Goal: Transaction & Acquisition: Purchase product/service

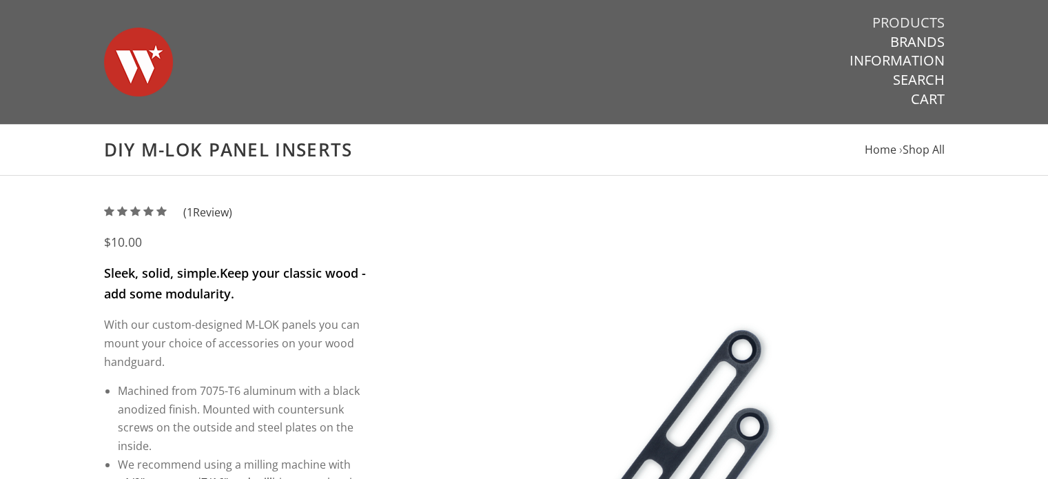
click at [917, 18] on link "Products" at bounding box center [908, 23] width 72 height 18
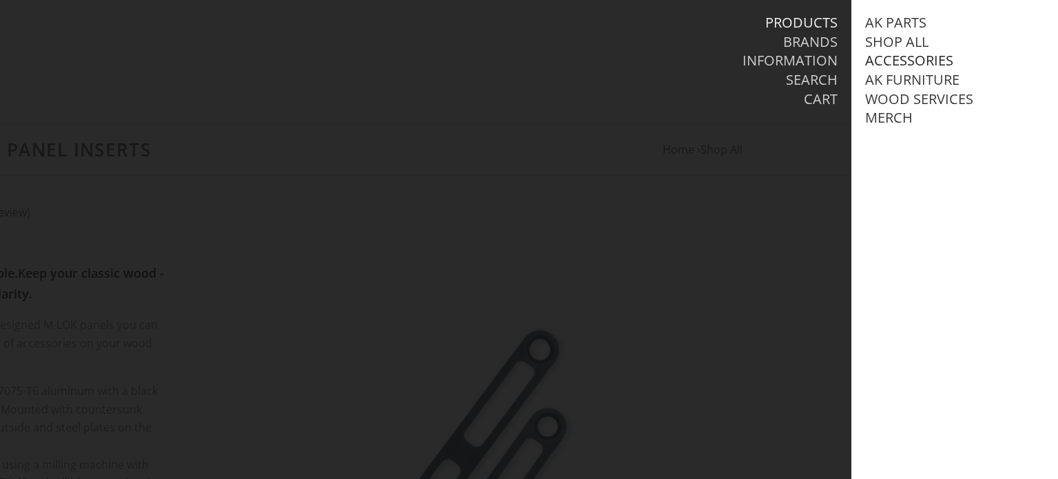
click at [901, 60] on link "Accessories" at bounding box center [909, 61] width 88 height 18
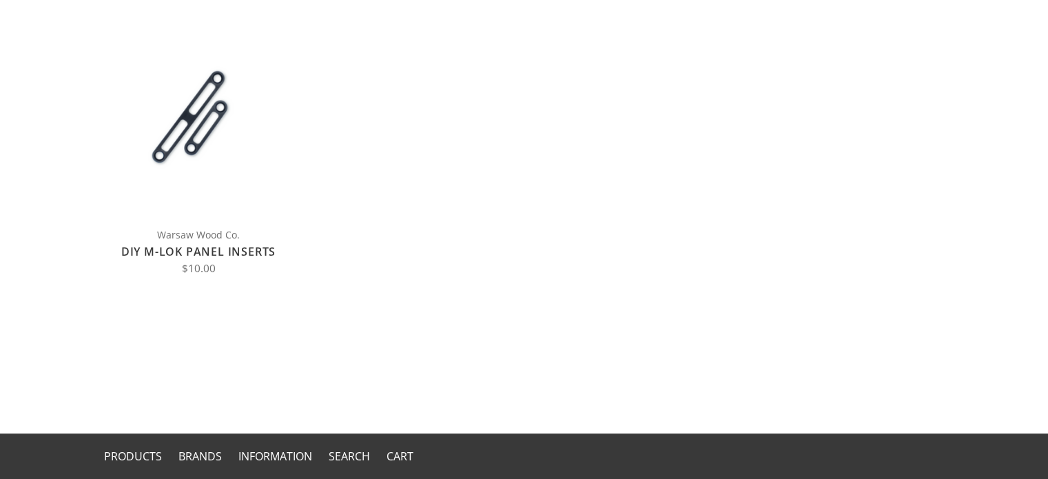
scroll to position [207, 0]
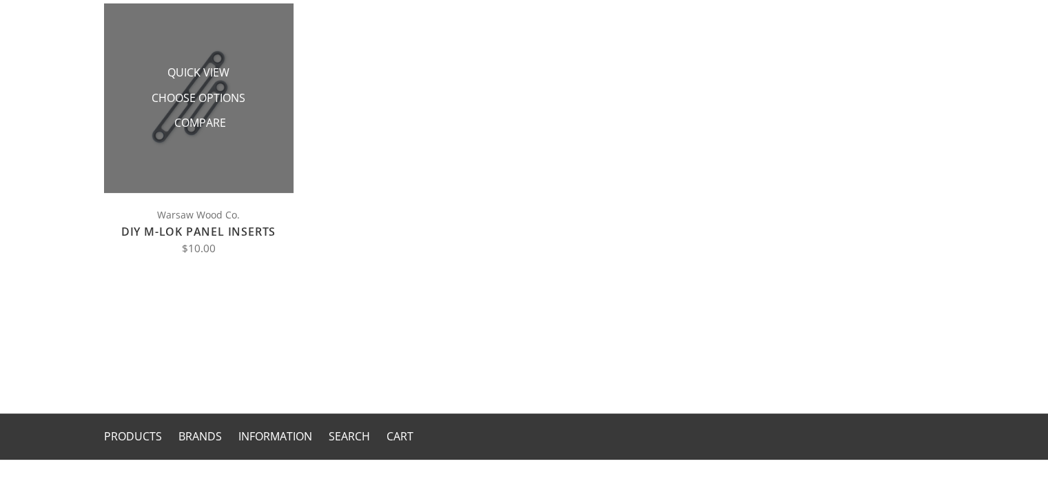
click at [189, 112] on li "Compare" at bounding box center [198, 122] width 138 height 25
click at [201, 99] on span "Choose Options" at bounding box center [199, 98] width 94 height 17
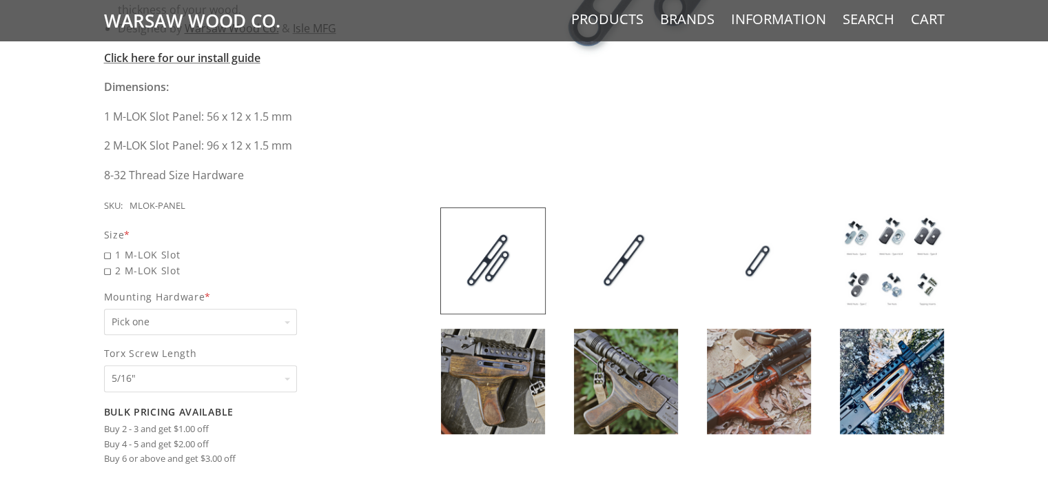
scroll to position [551, 0]
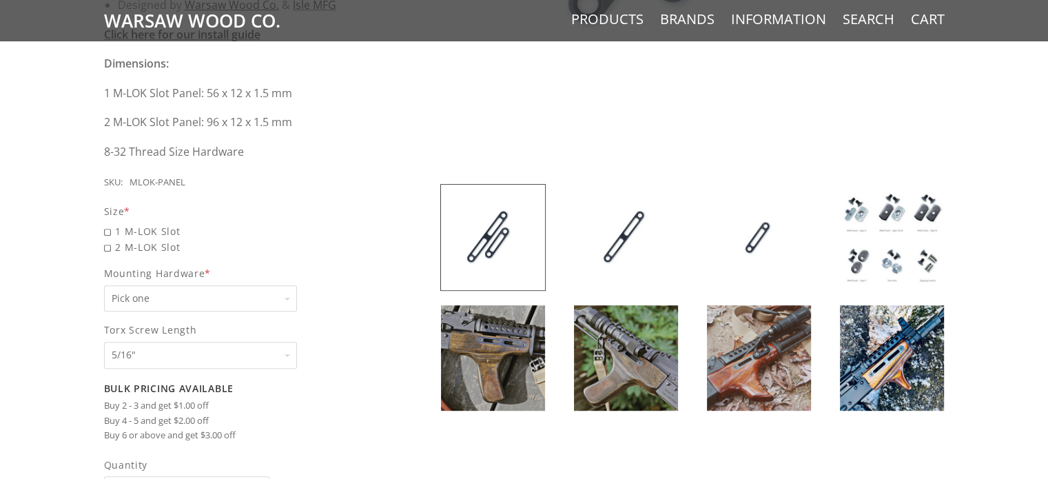
click at [202, 293] on select "Pick one None Weld Nuts - Type A & Torx Screws +$1 Weld Nuts - Type A + B & Tor…" at bounding box center [200, 298] width 193 height 27
click at [106, 244] on span "2 M-LOK Slot" at bounding box center [236, 247] width 264 height 16
click at [106, 240] on input "2 M-LOK Slot" at bounding box center [200, 239] width 193 height 1
radio input "true"
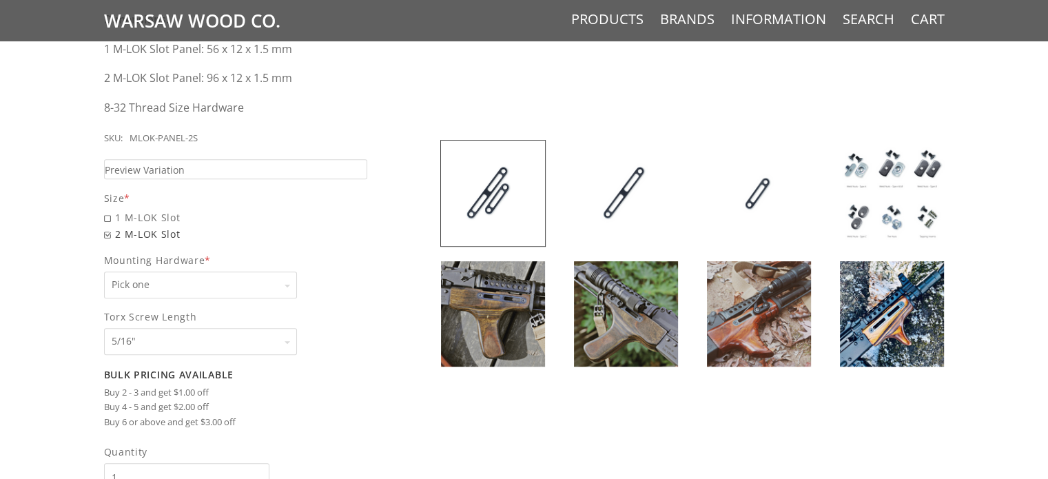
scroll to position [620, 0]
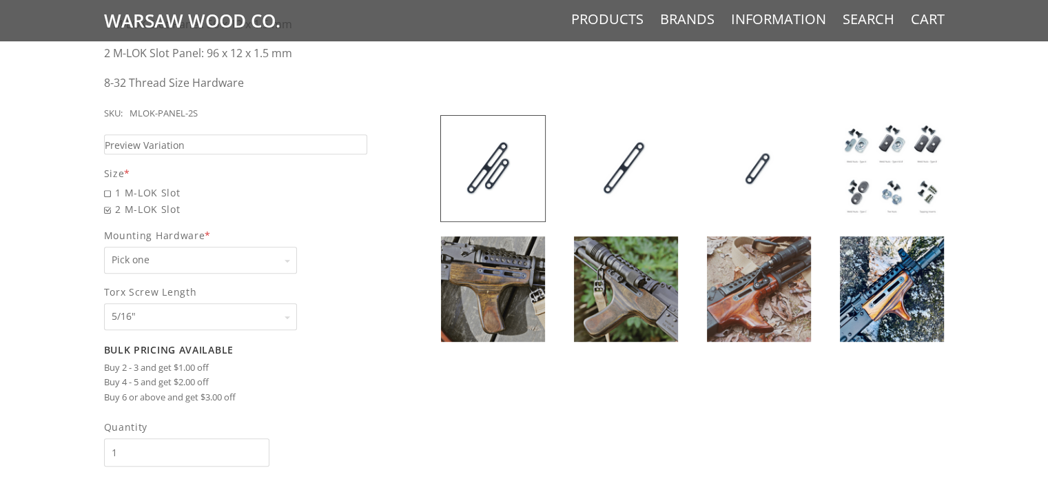
click at [202, 258] on select "Pick one None Weld Nuts - Type A & Torx Screws +$1 Weld Nuts - Type A + B & Tor…" at bounding box center [200, 260] width 193 height 27
click at [197, 306] on select "Pick one 5/16" 3/8" 1/2" 5/8" None" at bounding box center [200, 316] width 193 height 27
click at [466, 260] on img at bounding box center [493, 288] width 104 height 105
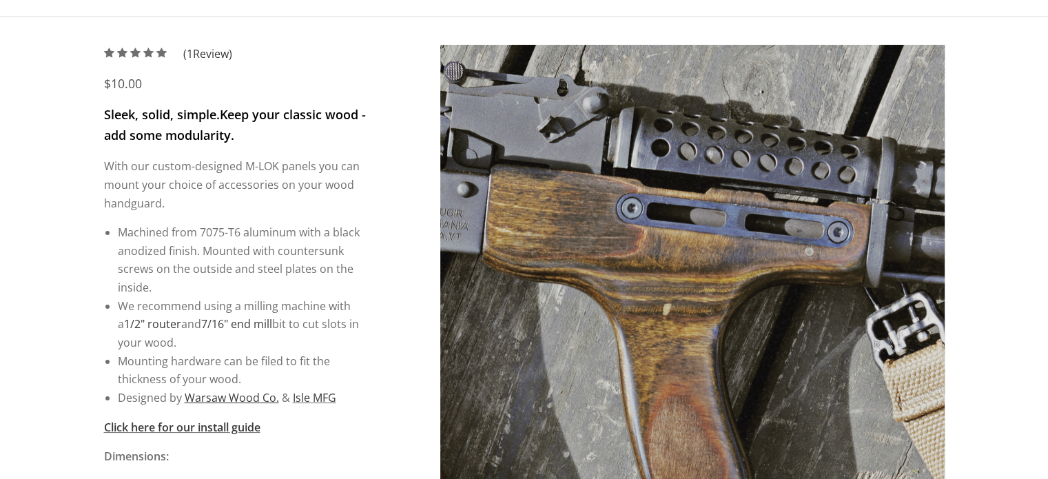
scroll to position [138, 0]
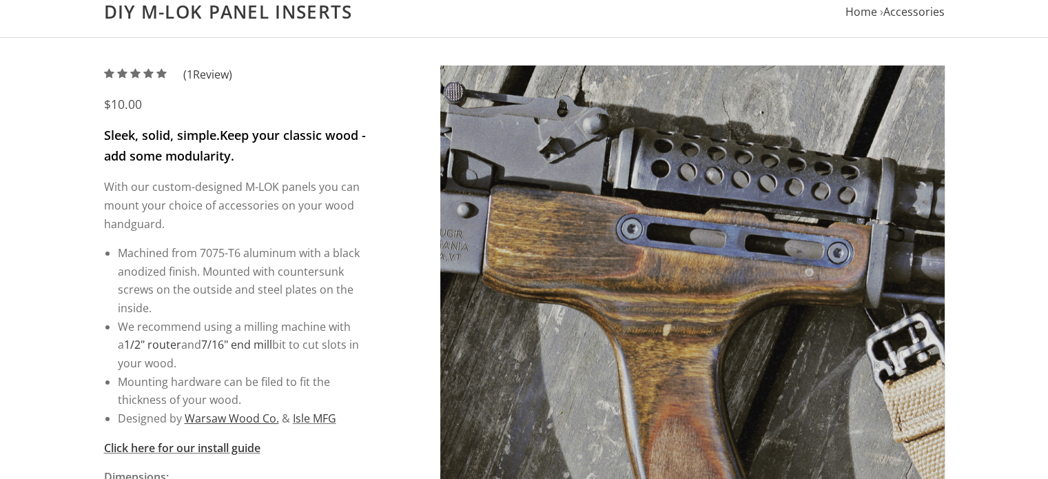
click at [925, 257] on img at bounding box center [691, 317] width 504 height 504
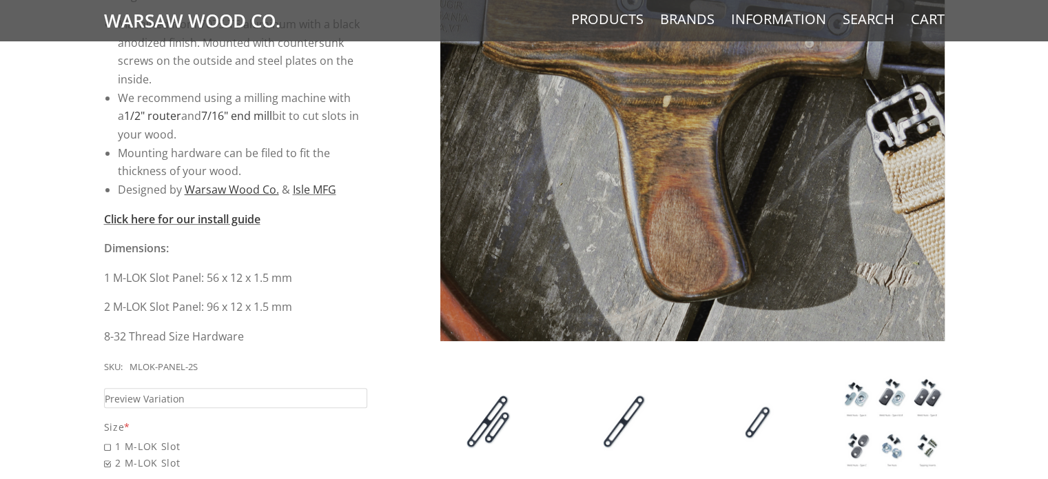
scroll to position [551, 0]
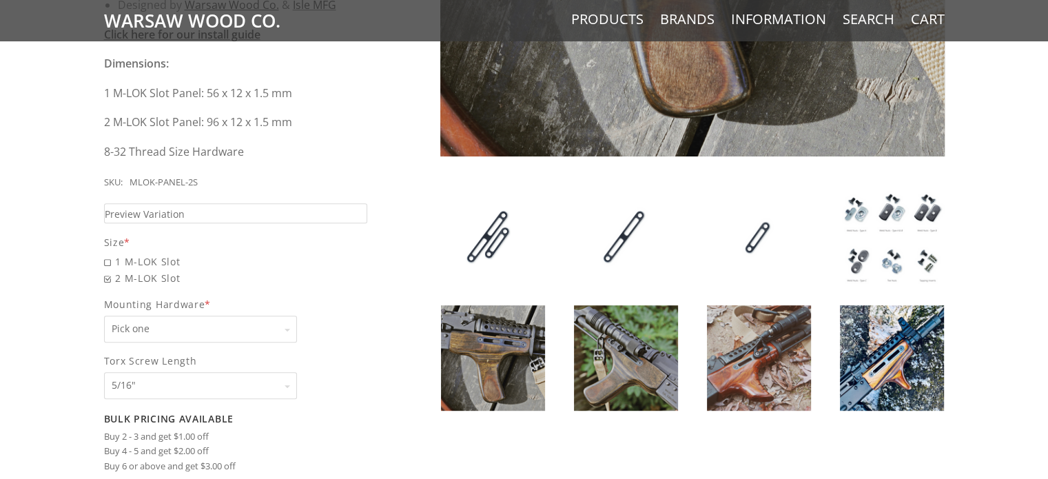
click at [618, 335] on img at bounding box center [626, 357] width 104 height 105
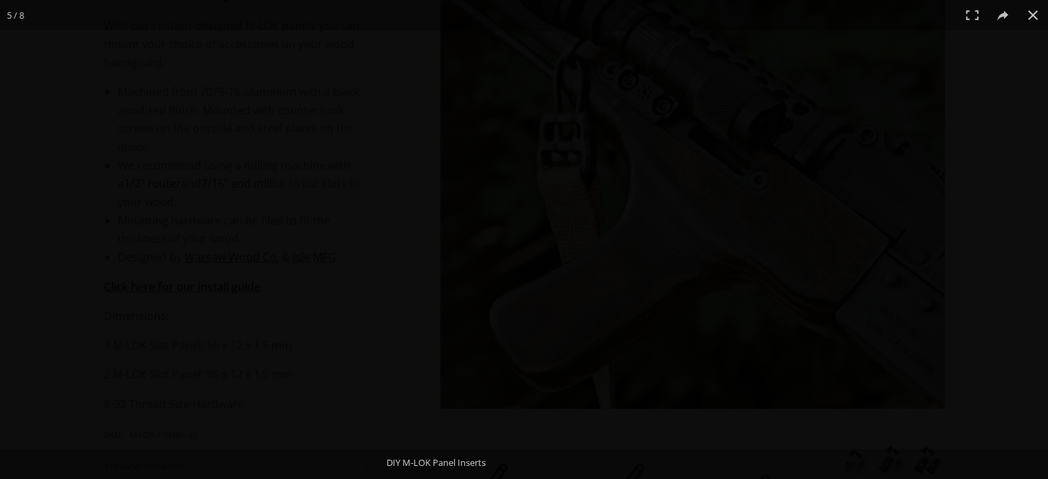
scroll to position [275, 0]
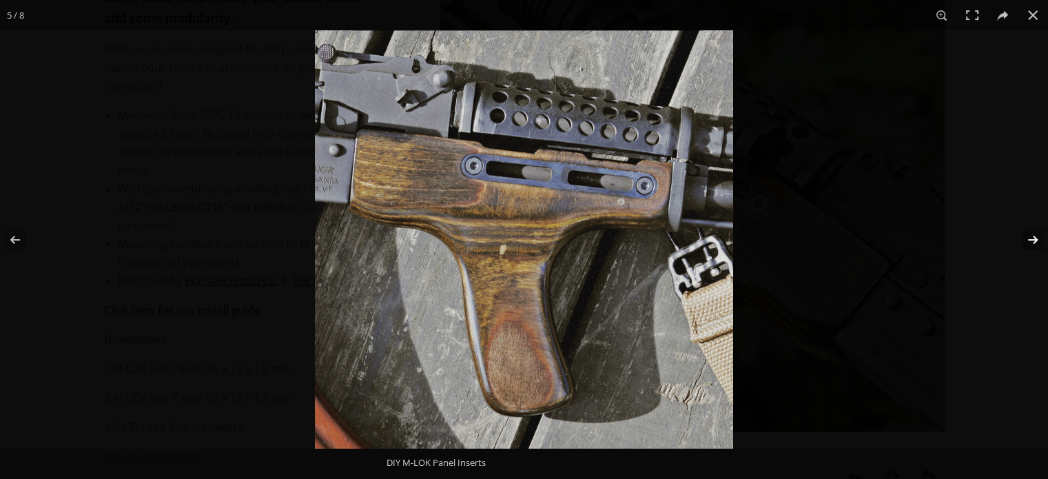
click at [1030, 236] on button at bounding box center [1023, 239] width 48 height 69
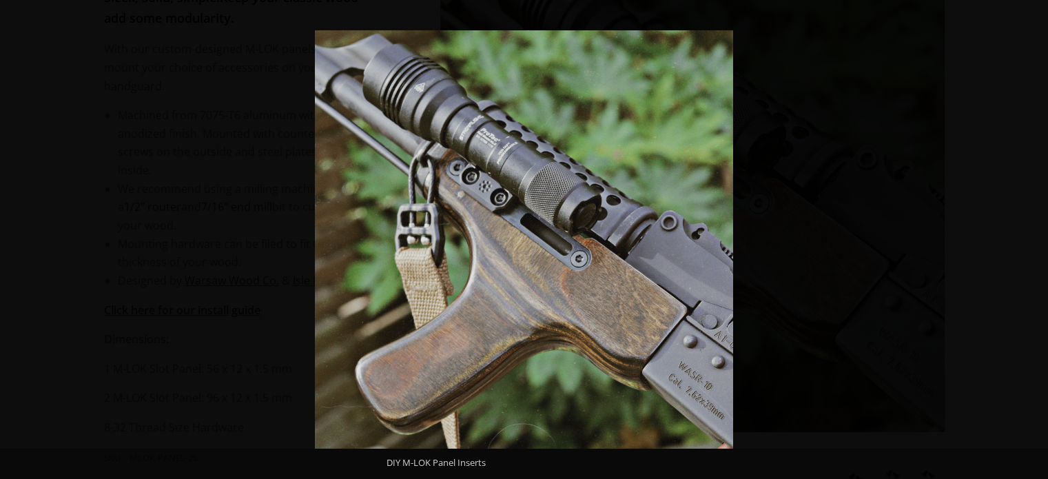
click at [1030, 236] on button at bounding box center [1023, 239] width 48 height 69
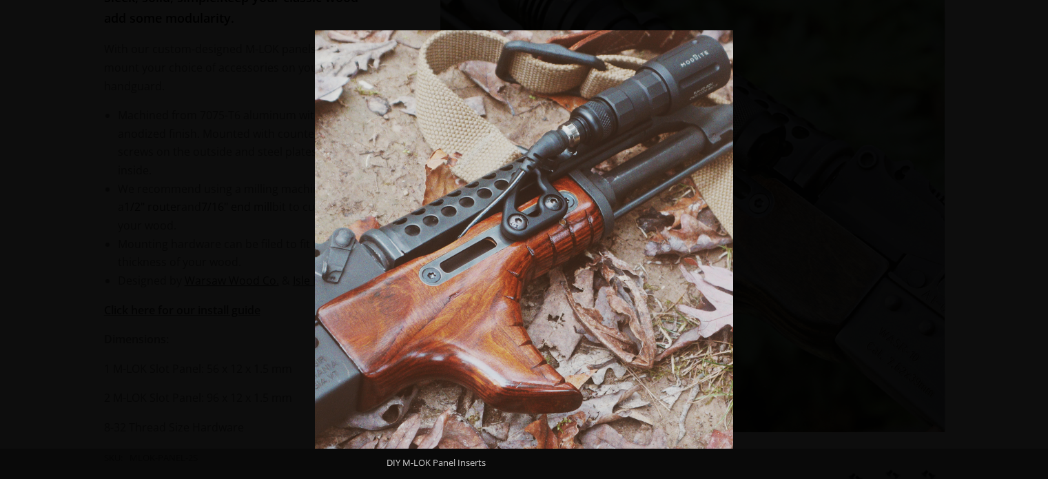
click at [1030, 236] on button at bounding box center [1023, 239] width 48 height 69
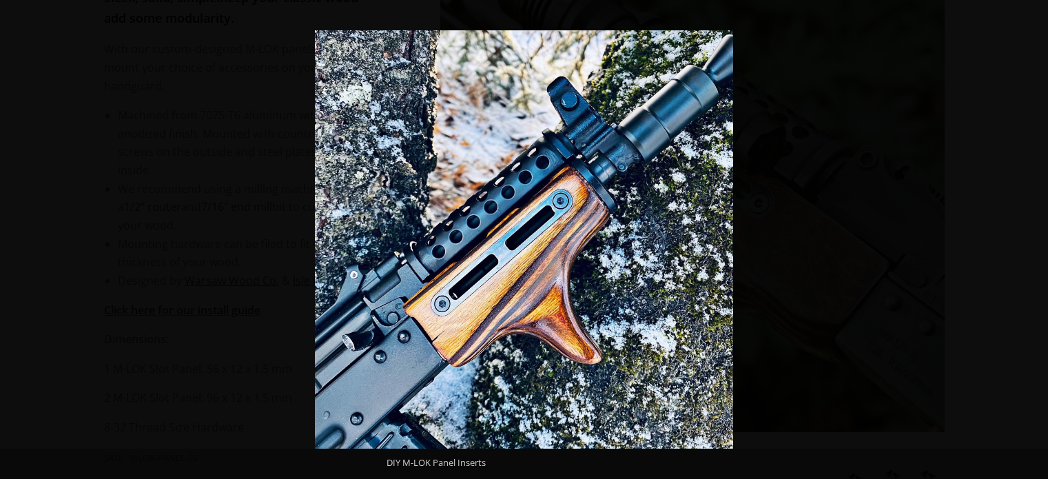
click at [1030, 236] on button at bounding box center [1023, 239] width 48 height 69
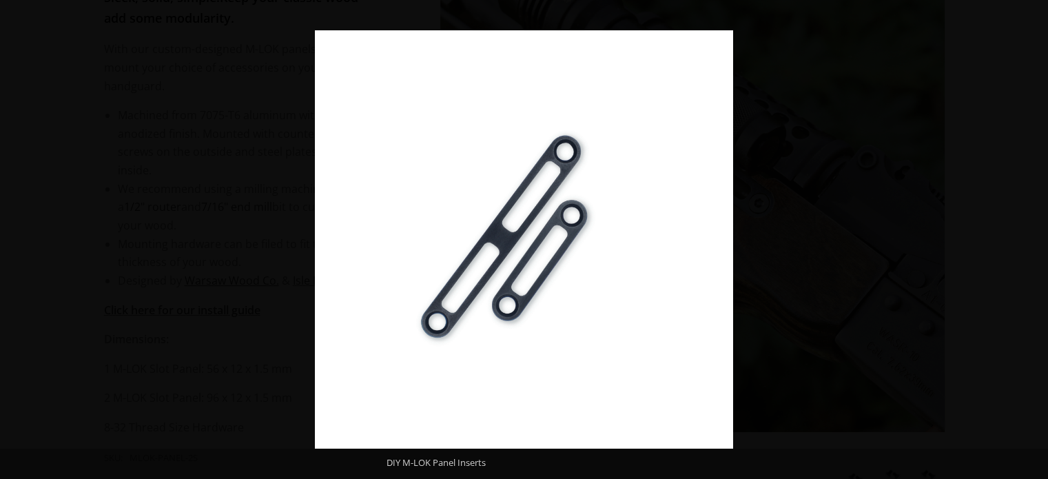
click at [1030, 236] on button at bounding box center [1023, 239] width 48 height 69
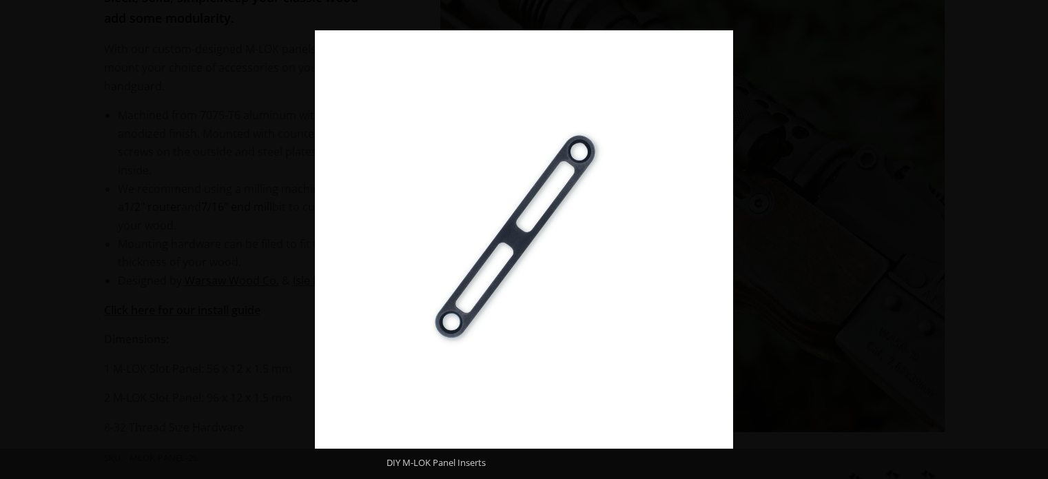
click at [1030, 236] on button at bounding box center [1023, 239] width 48 height 69
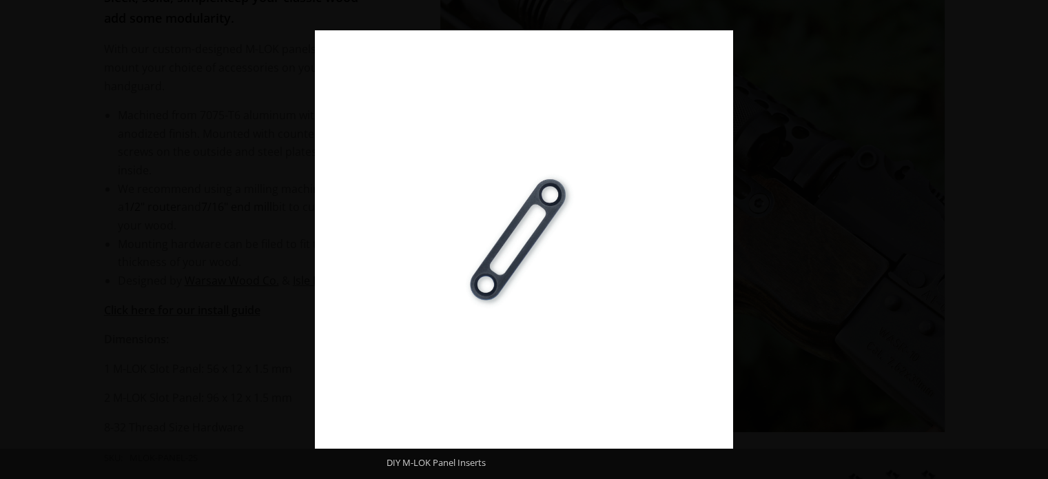
click at [1030, 236] on button at bounding box center [1023, 239] width 48 height 69
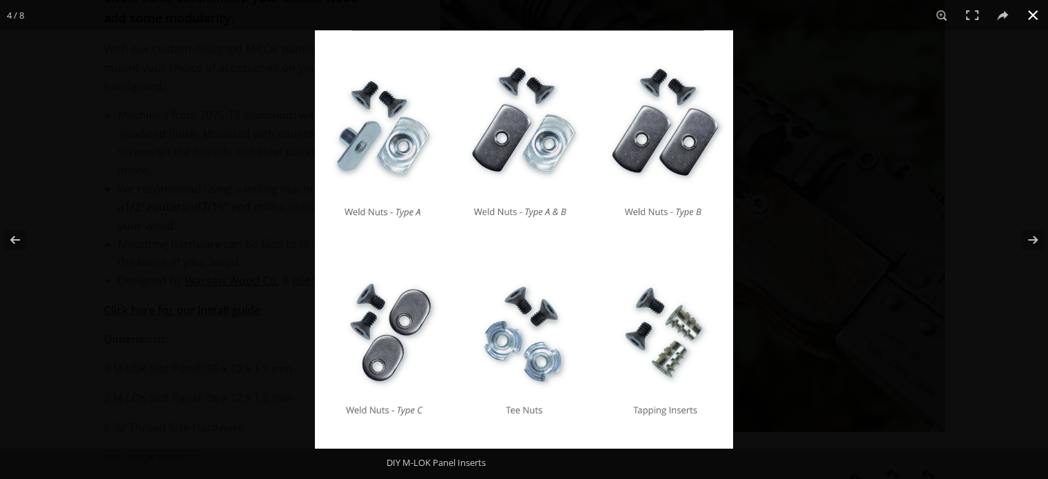
click at [1031, 17] on button at bounding box center [1032, 15] width 30 height 30
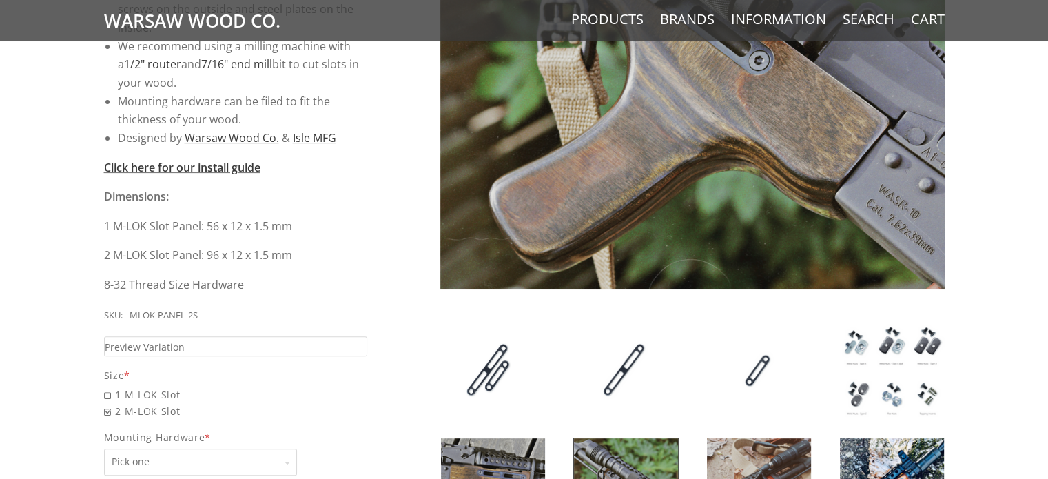
scroll to position [413, 0]
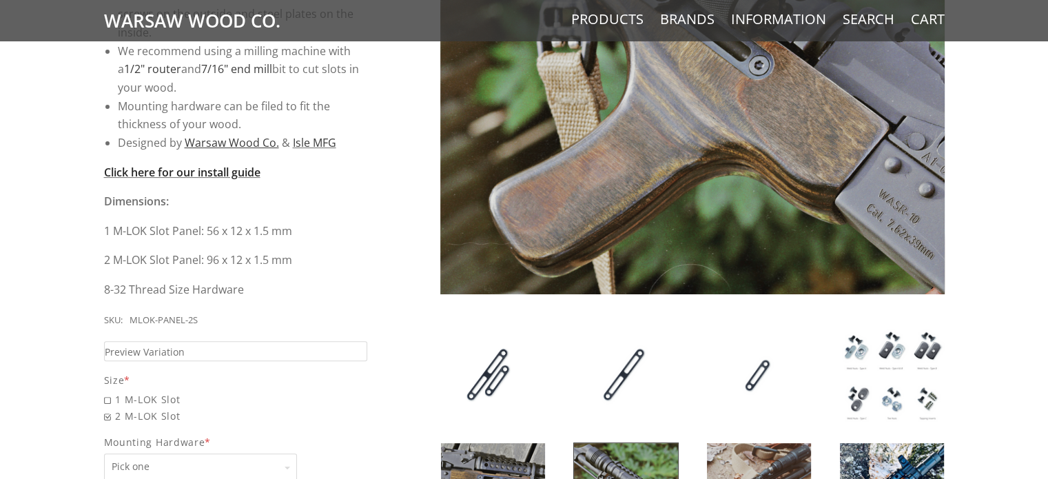
click at [229, 169] on strong "Click here for our install guide" at bounding box center [182, 172] width 156 height 15
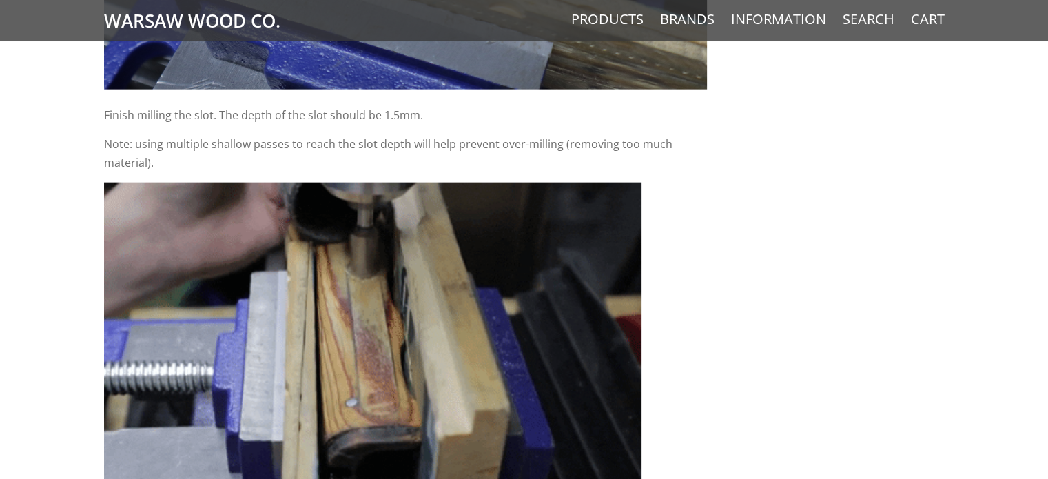
scroll to position [3306, 0]
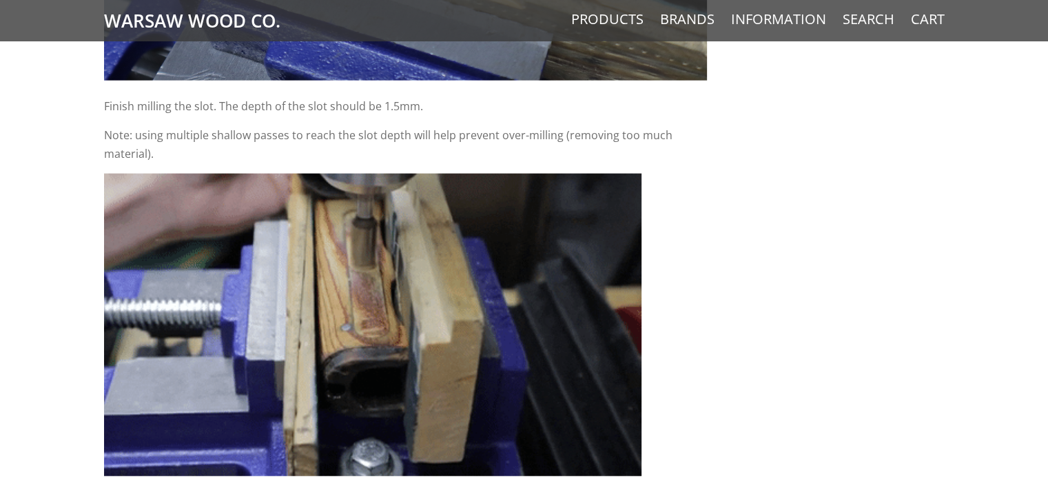
drag, startPoint x: 292, startPoint y: 241, endPoint x: 306, endPoint y: 223, distance: 22.6
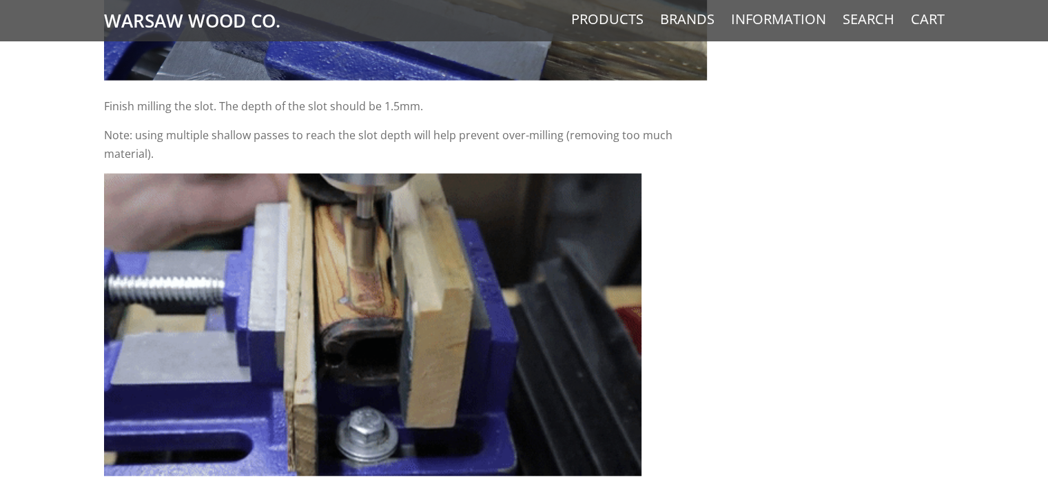
click at [306, 223] on img at bounding box center [372, 325] width 537 height 302
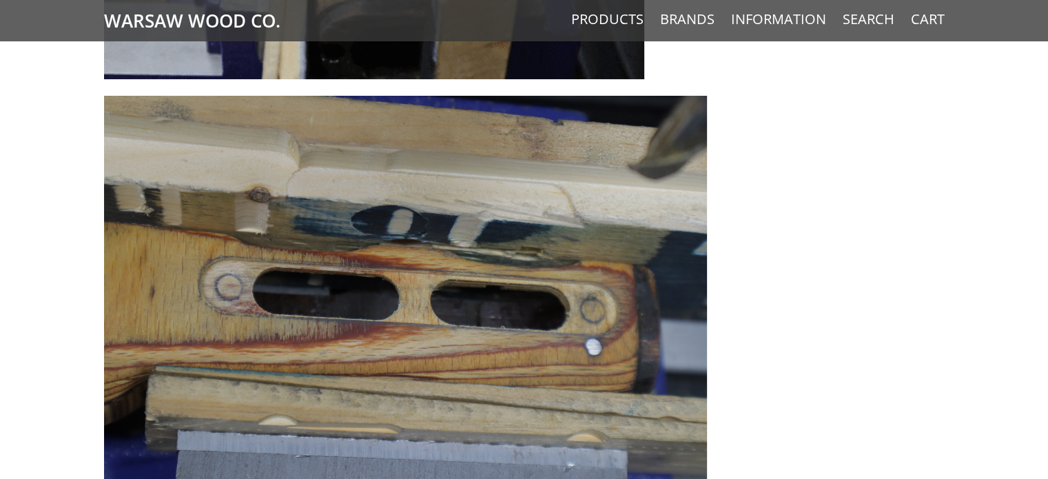
scroll to position [4669, 0]
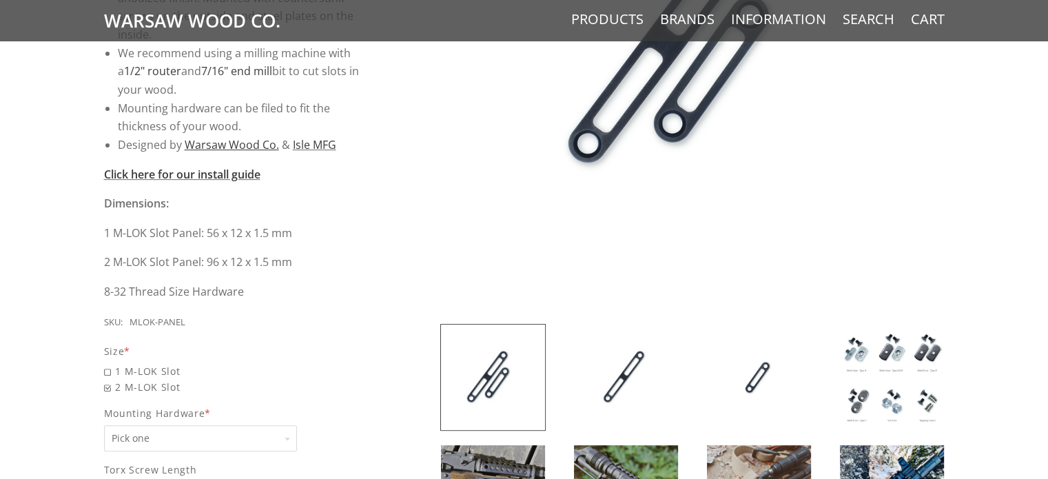
scroll to position [687, 0]
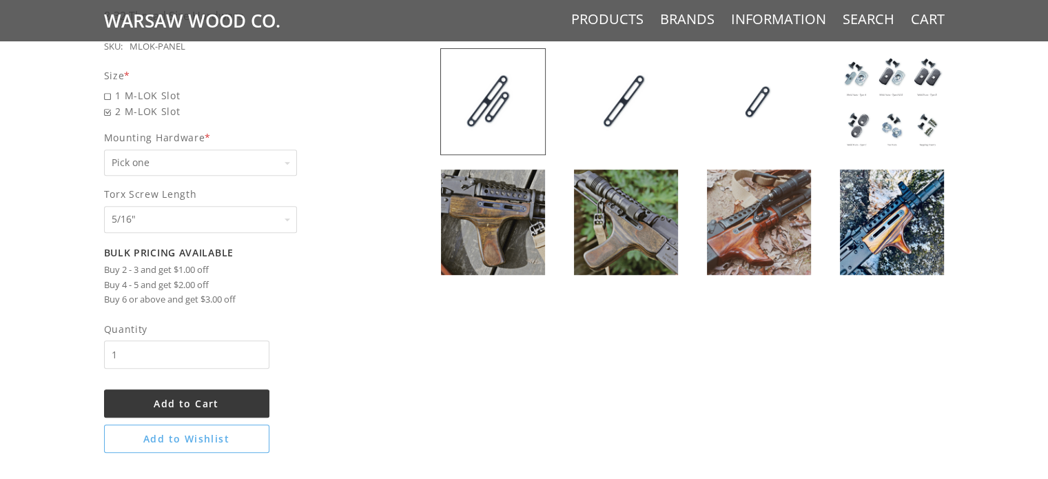
click at [163, 160] on select "Pick one None Weld Nuts - Type A & Torx Screws +$1 Weld Nuts - Type A + B & Tor…" at bounding box center [200, 162] width 193 height 27
click at [104, 149] on select "Pick one None Weld Nuts - Type A & Torx Screws +$1 Weld Nuts - Type A + B & Tor…" at bounding box center [200, 162] width 193 height 27
click at [171, 165] on select "Pick one None Weld Nuts - Type A & Torx Screws +$1 Weld Nuts - Type A + B & Tor…" at bounding box center [200, 162] width 193 height 27
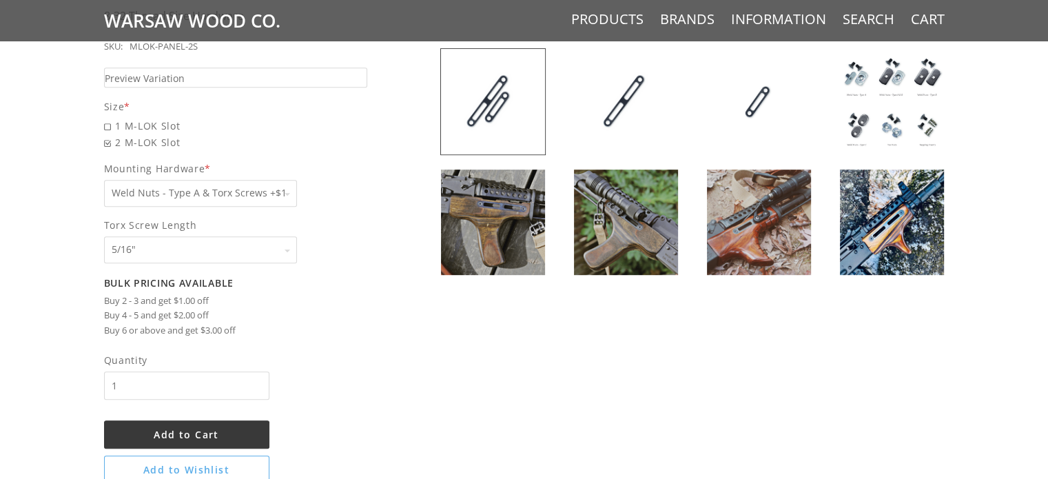
select select "829"
click at [104, 180] on select "Pick one None Weld Nuts - Type A & Torx Screws +$1 Weld Nuts - Type A + B & Tor…" at bounding box center [200, 193] width 193 height 27
click at [178, 247] on select "Pick one 5/16" 3/8" 1/2" 5/8" None" at bounding box center [200, 249] width 193 height 27
click at [868, 118] on img at bounding box center [892, 101] width 104 height 105
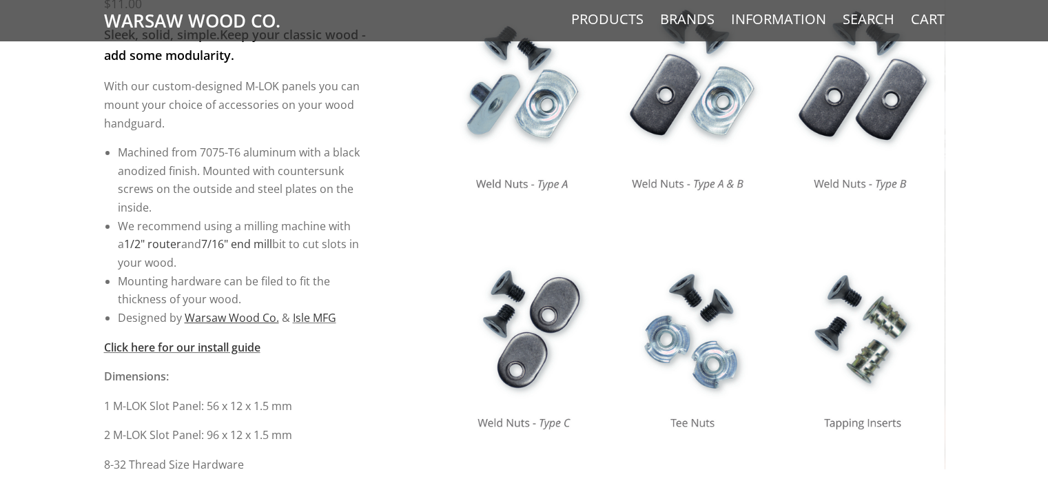
scroll to position [0, 0]
